Goal: Complete application form

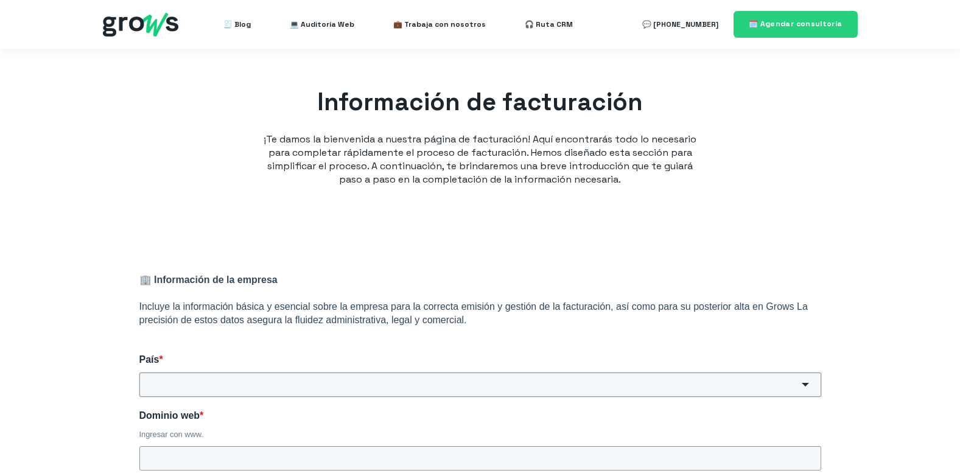
scroll to position [122, 0]
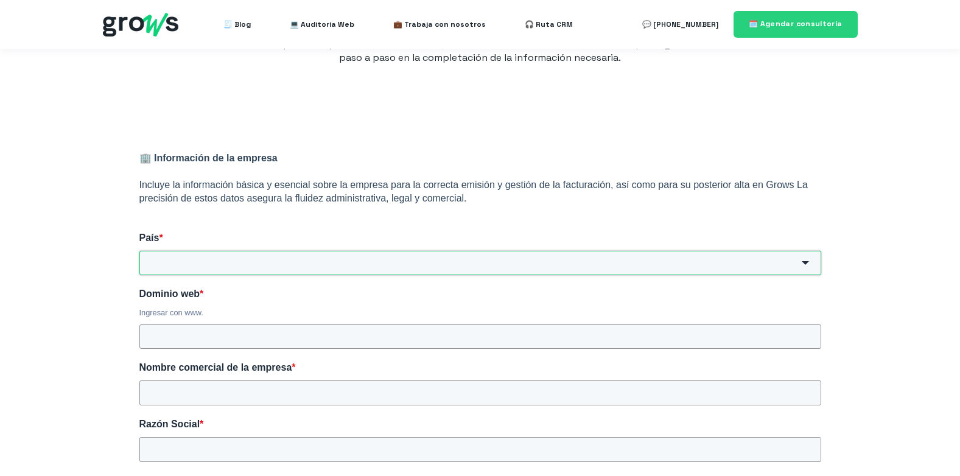
click at [239, 259] on input "País *" at bounding box center [479, 263] width 681 height 24
click at [255, 262] on input "País *" at bounding box center [479, 263] width 681 height 24
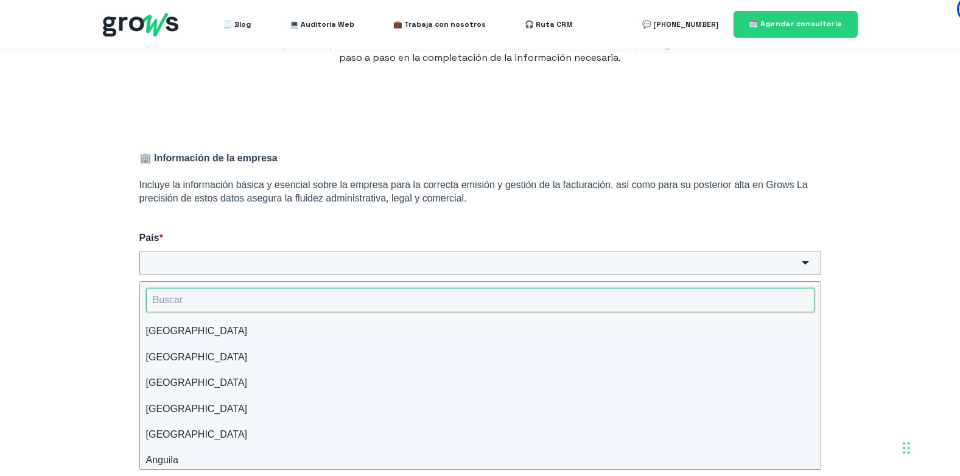
click at [202, 300] on input "HubSpot Form" at bounding box center [480, 300] width 668 height 24
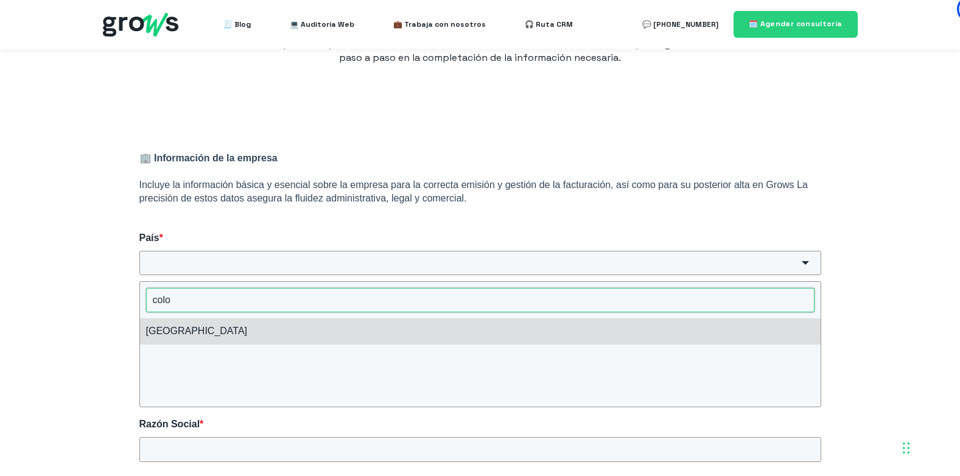
type input "colo"
click at [184, 333] on li "[GEOGRAPHIC_DATA]" at bounding box center [480, 331] width 680 height 26
type input "[GEOGRAPHIC_DATA]"
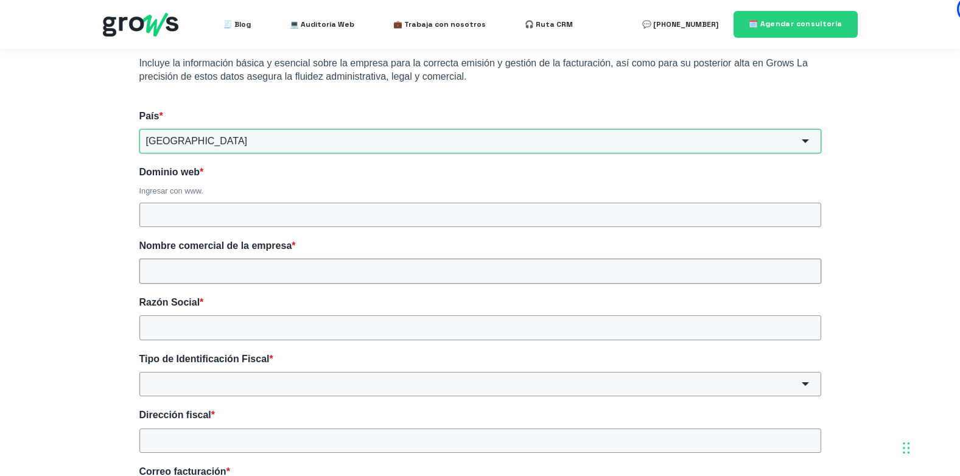
scroll to position [0, 0]
